Goal: Information Seeking & Learning: Learn about a topic

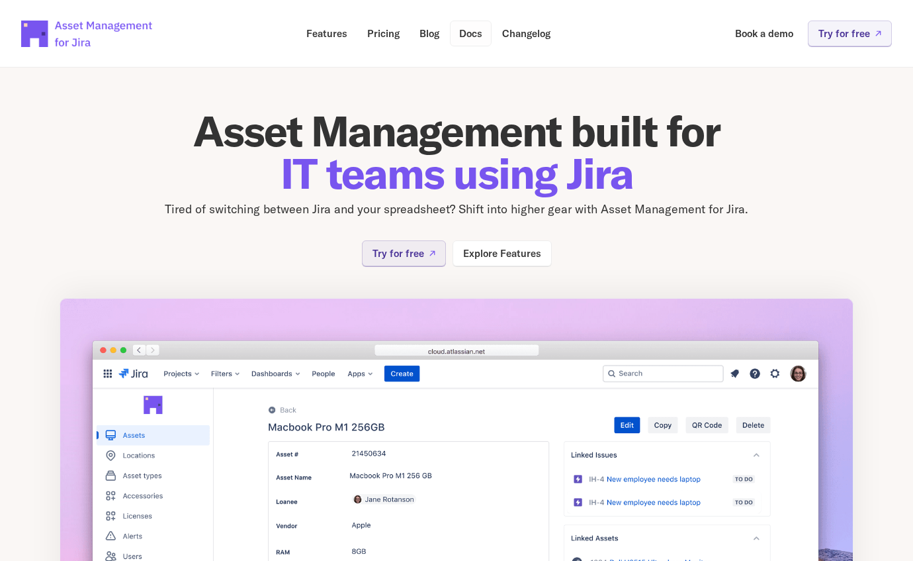
click at [470, 32] on p "Docs" at bounding box center [470, 33] width 23 height 10
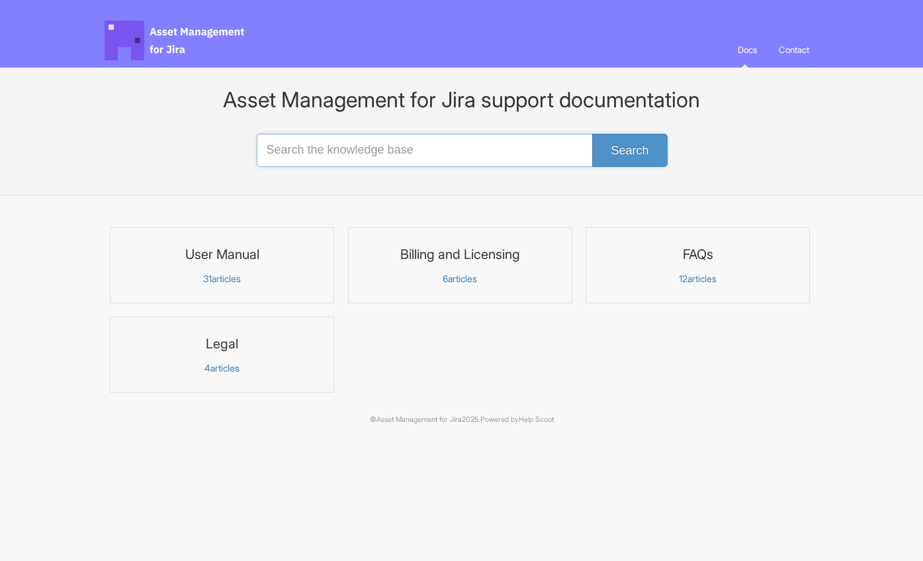
click at [299, 151] on input "Search the knowledge base" at bounding box center [462, 150] width 410 height 33
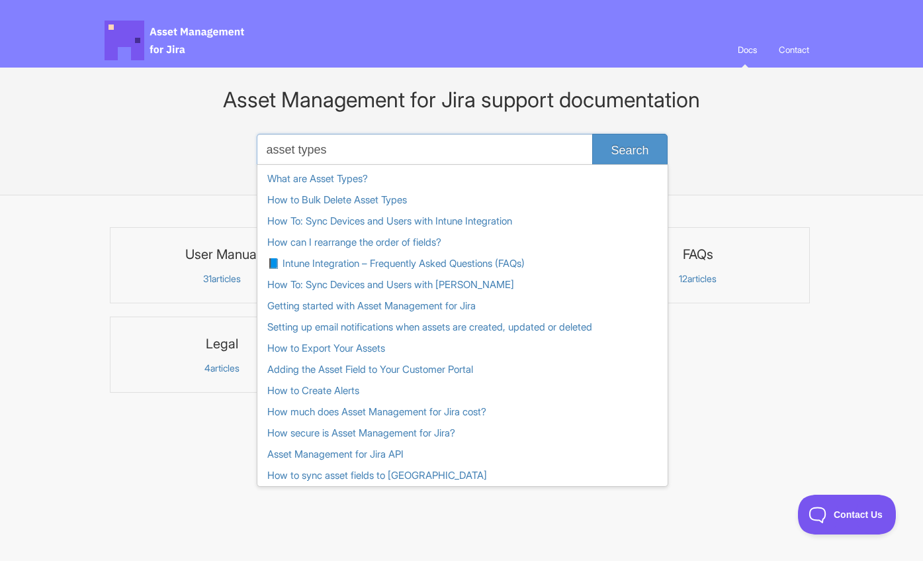
type input "asset types"
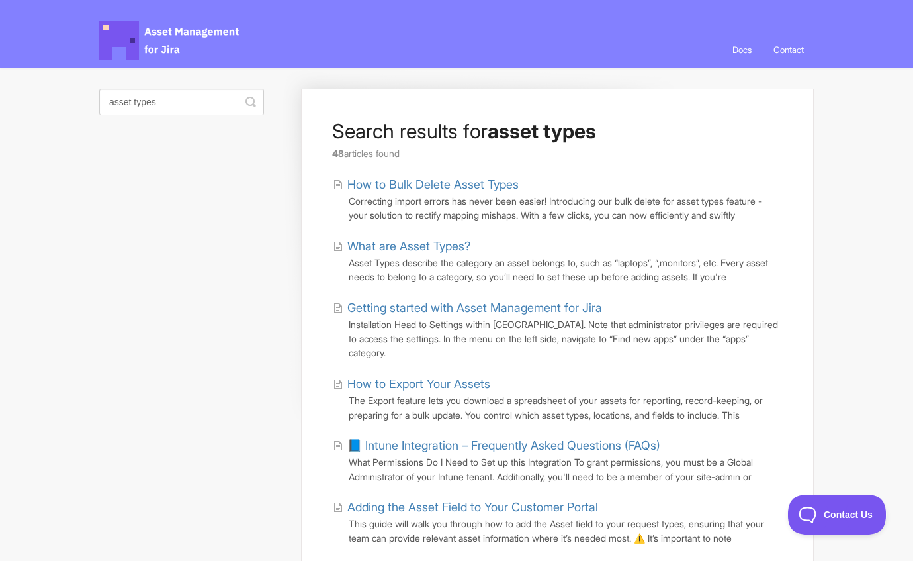
click at [400, 246] on link "What are Asset Types?" at bounding box center [402, 246] width 138 height 18
